Goal: Task Accomplishment & Management: Complete application form

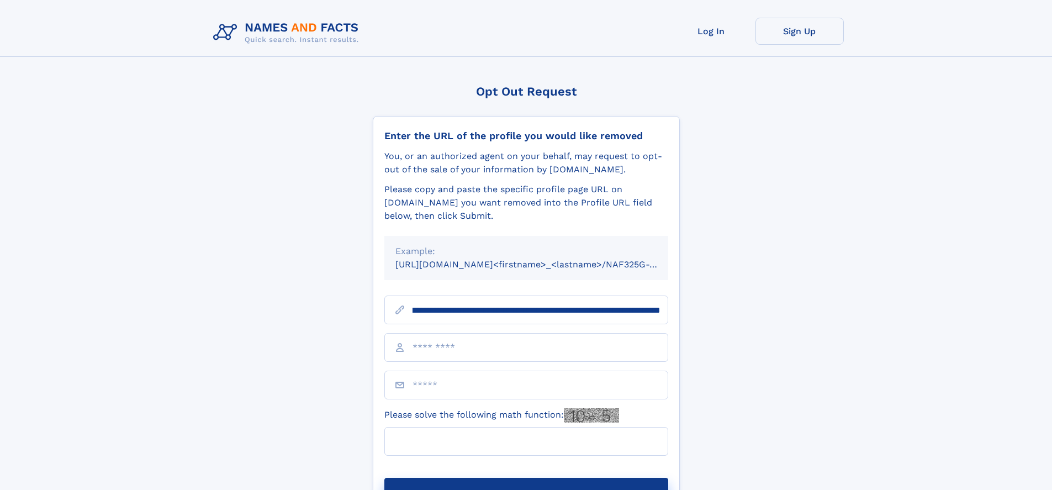
scroll to position [0, 137]
type input "**********"
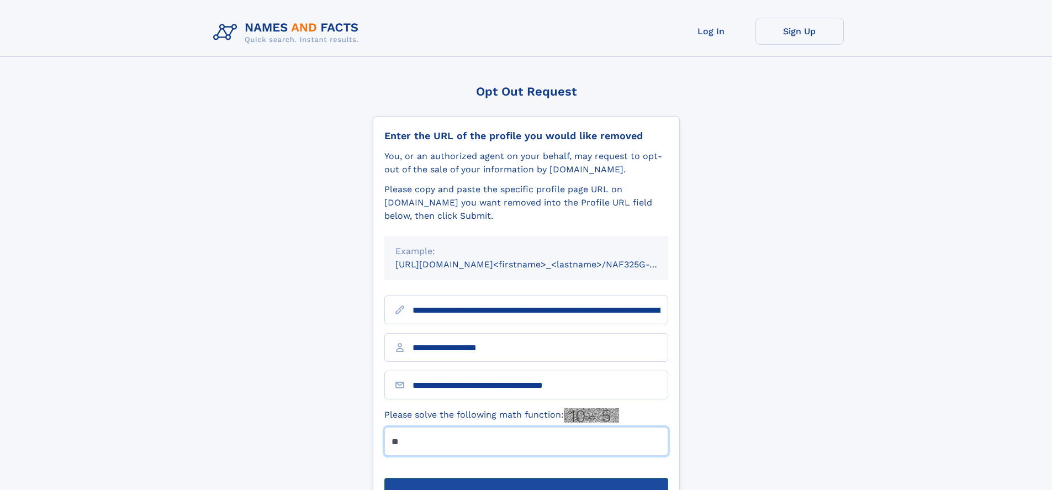
type input "**"
click at [526, 478] on button "Submit Opt Out Request" at bounding box center [526, 495] width 284 height 35
